Goal: Task Accomplishment & Management: Use online tool/utility

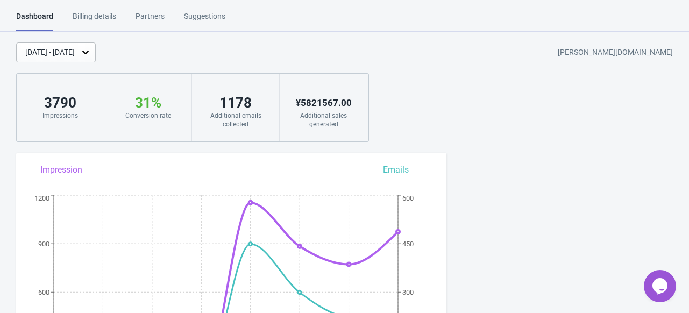
click at [75, 53] on div "[DATE] - [DATE]" at bounding box center [50, 52] width 50 height 11
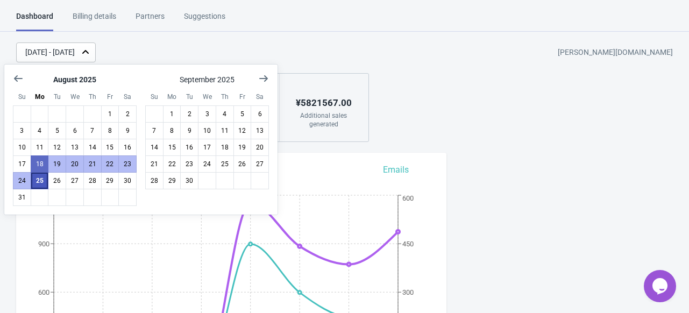
click at [39, 182] on button "25" at bounding box center [40, 180] width 18 height 17
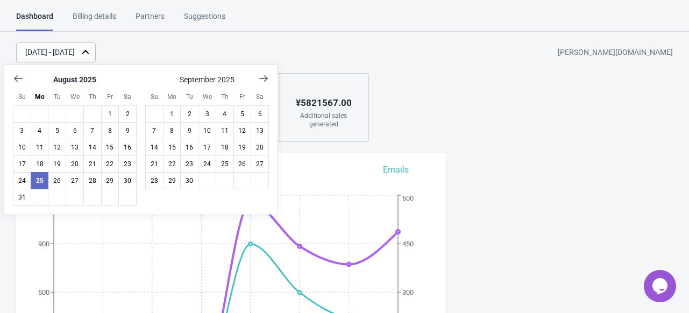
click at [291, 62] on div "[DATE] - [DATE] [PERSON_NAME][DOMAIN_NAME] 3790 Impressions 31 % Your Tada Widg…" at bounding box center [344, 93] width 689 height 100
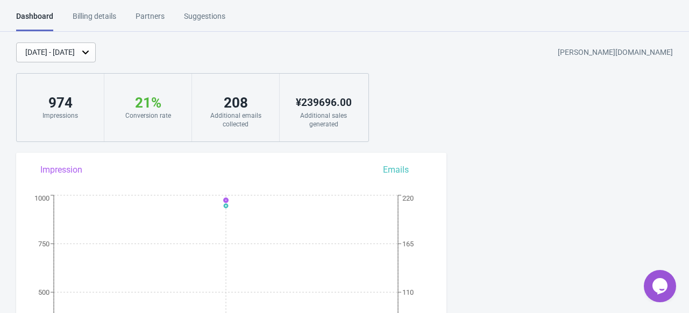
click at [467, 110] on div "[DATE] - [DATE] [PERSON_NAME][DOMAIN_NAME] 974 Impressions 21 % Your Tada Widge…" at bounding box center [344, 93] width 689 height 100
drag, startPoint x: 433, startPoint y: 104, endPoint x: 403, endPoint y: 95, distance: 31.3
click at [403, 95] on div "[DATE] - [DATE] [PERSON_NAME][DOMAIN_NAME] 974 Impressions 21 % Your Tada Widge…" at bounding box center [344, 93] width 689 height 100
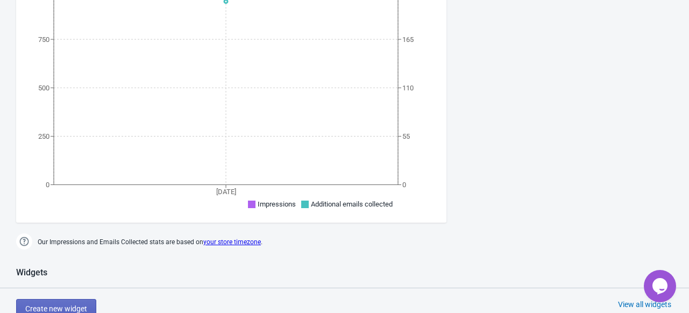
scroll to position [386, 0]
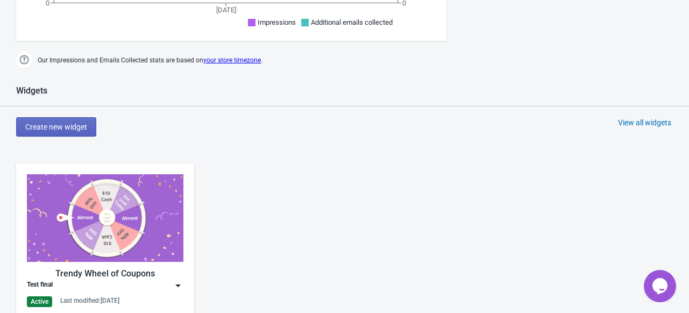
click at [104, 208] on img at bounding box center [105, 218] width 157 height 88
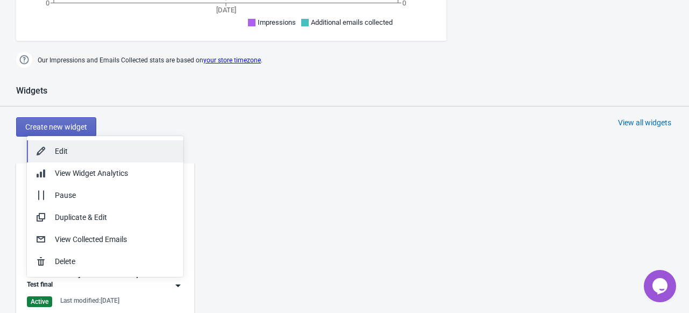
click at [123, 154] on div "Edit" at bounding box center [115, 151] width 120 height 11
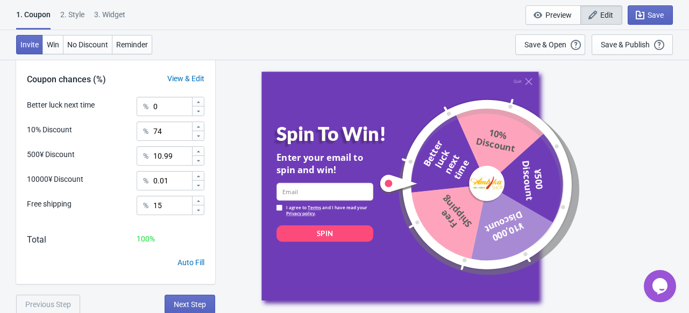
scroll to position [328, 0]
click at [186, 304] on span "Next Step" at bounding box center [190, 304] width 32 height 9
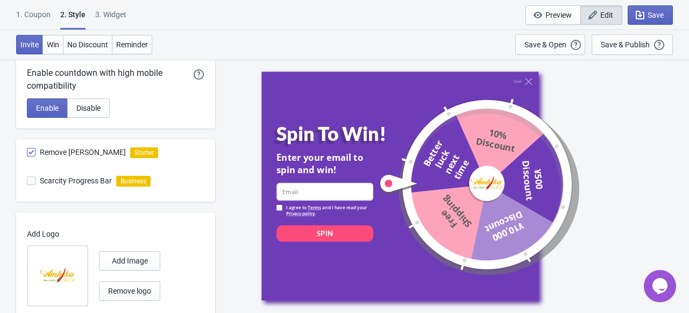
scroll to position [381, 0]
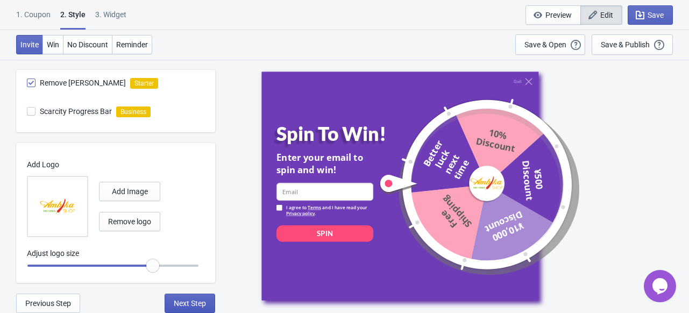
click at [195, 307] on span "Next Step" at bounding box center [190, 303] width 32 height 9
select select "specificURL"
select select "period"
select select "circle"
select select "middle_left"
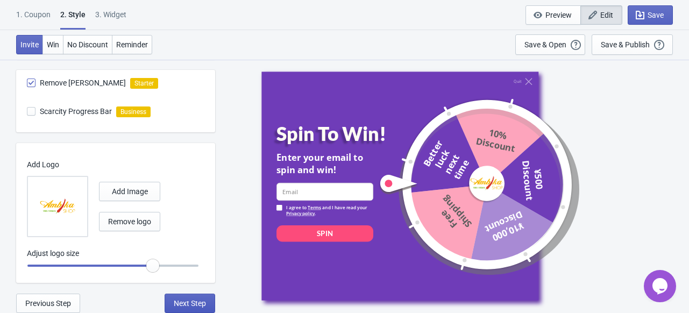
select select "1"
select select "left"
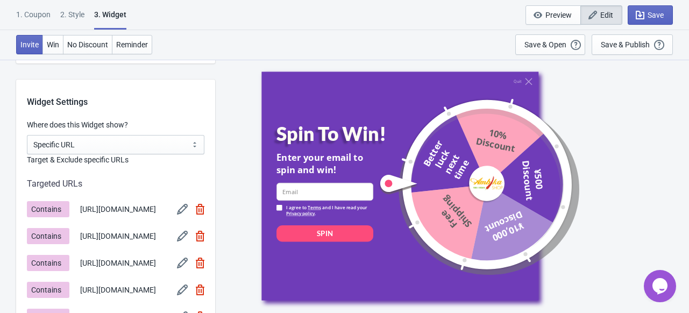
scroll to position [819, 0]
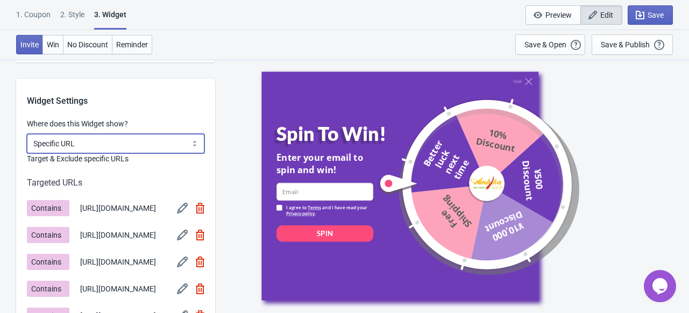
click at [100, 141] on select "All Pages All Product Pages All Blog Pages All Static Pages Specific Product(s)…" at bounding box center [116, 143] width 178 height 19
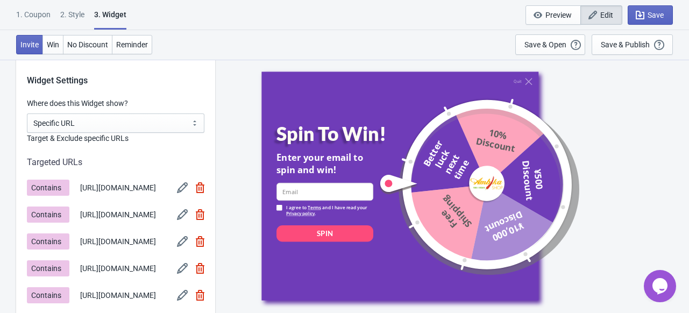
scroll to position [838, 0]
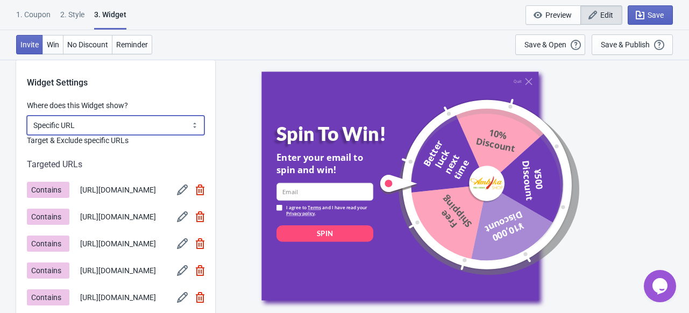
click at [146, 125] on select "All Pages All Product Pages All Blog Pages All Static Pages Specific Product(s)…" at bounding box center [116, 125] width 178 height 19
click at [227, 107] on div "Quit Spin To Win! Enter your email to spin and win! email-input I agree to Term…" at bounding box center [452, 186] width 463 height 254
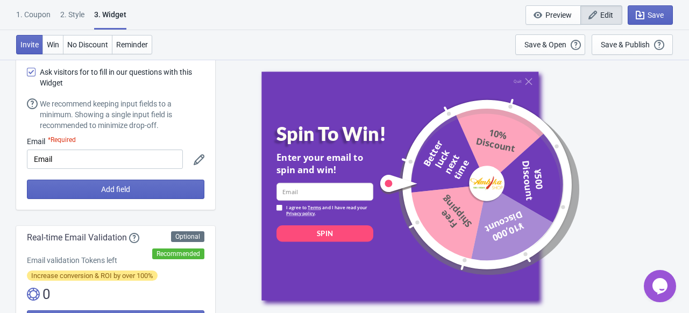
scroll to position [0, 0]
